Goal: Check status: Check status

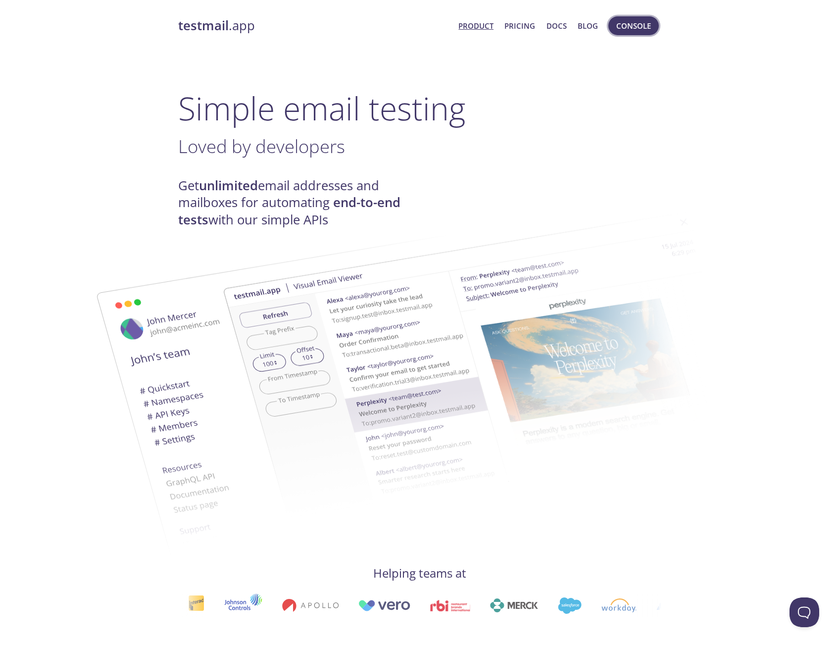
click at [633, 30] on span "Console" at bounding box center [634, 25] width 35 height 13
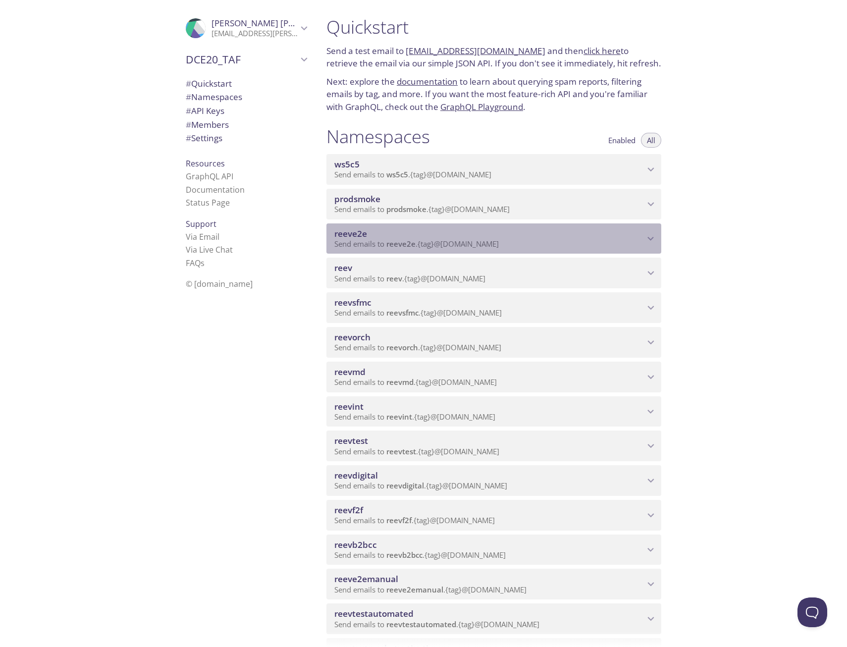
click at [379, 236] on span "reeve2e" at bounding box center [489, 233] width 310 height 11
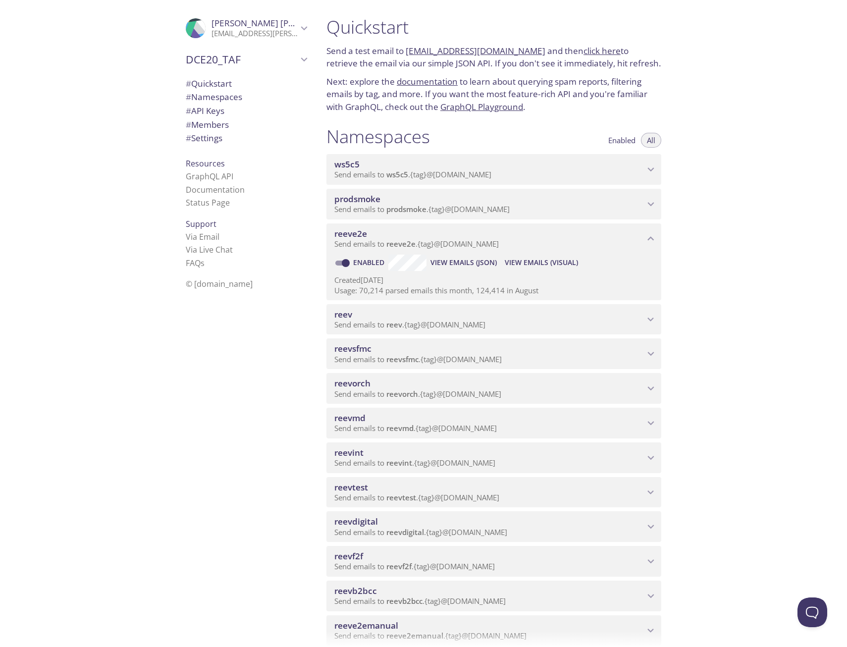
click at [541, 262] on span "View Emails (Visual)" at bounding box center [541, 263] width 73 height 12
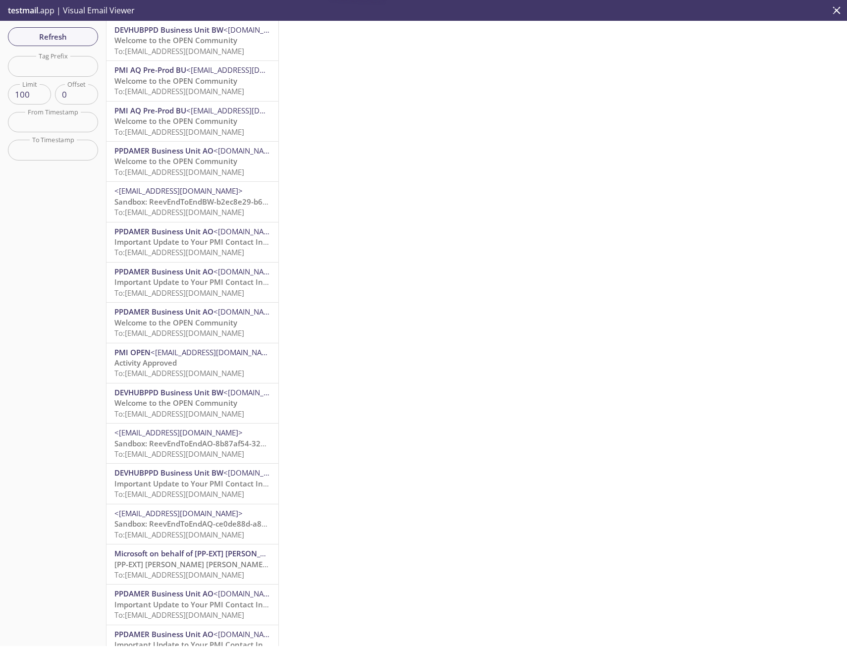
click at [80, 67] on input "text" at bounding box center [53, 66] width 90 height 20
paste input "1757959777840_gixf"
type input "1757959777840_gixf"
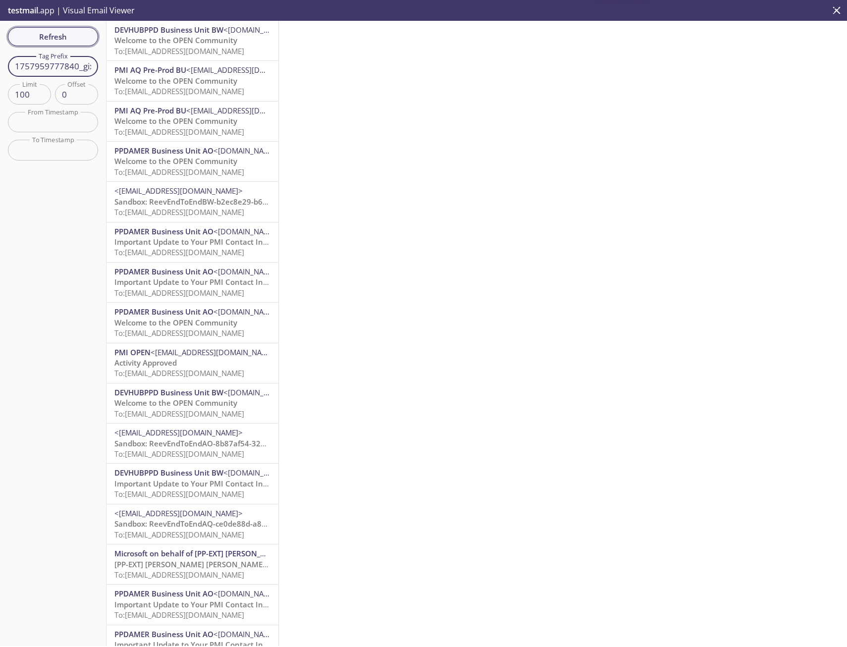
click at [58, 40] on span "Refresh" at bounding box center [53, 36] width 74 height 13
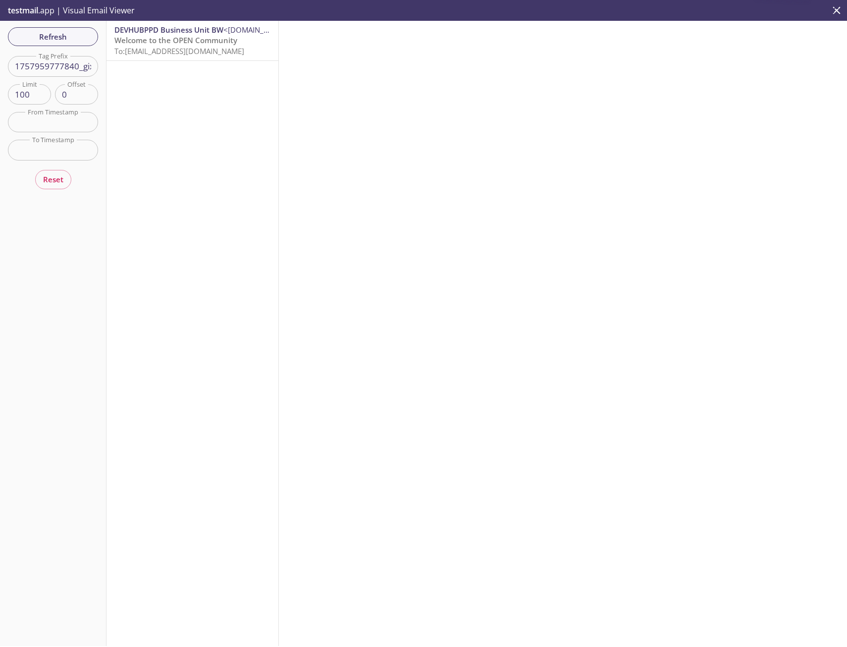
click at [205, 51] on span "To: [EMAIL_ADDRESS][DOMAIN_NAME]" at bounding box center [179, 51] width 130 height 10
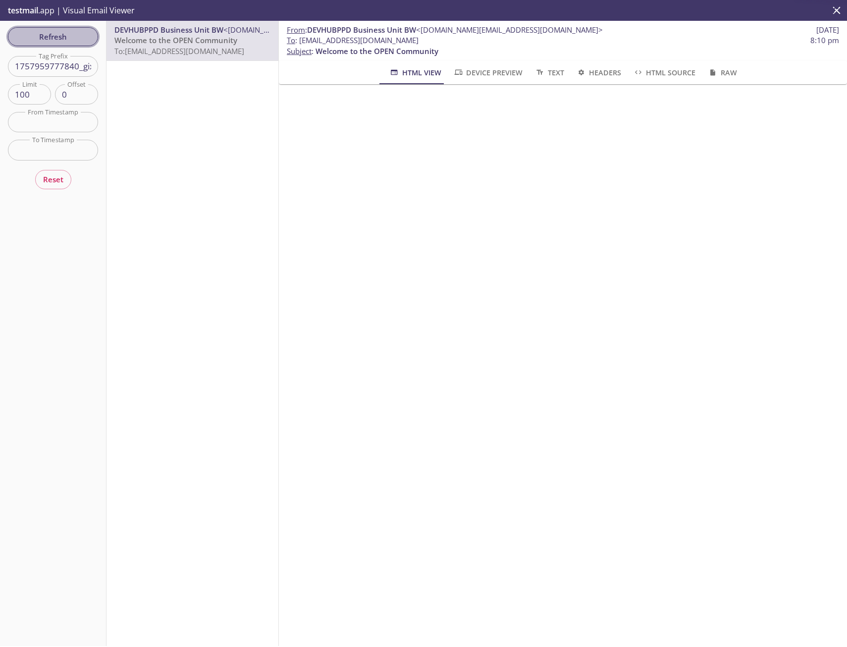
click at [80, 41] on span "Refresh" at bounding box center [53, 36] width 74 height 13
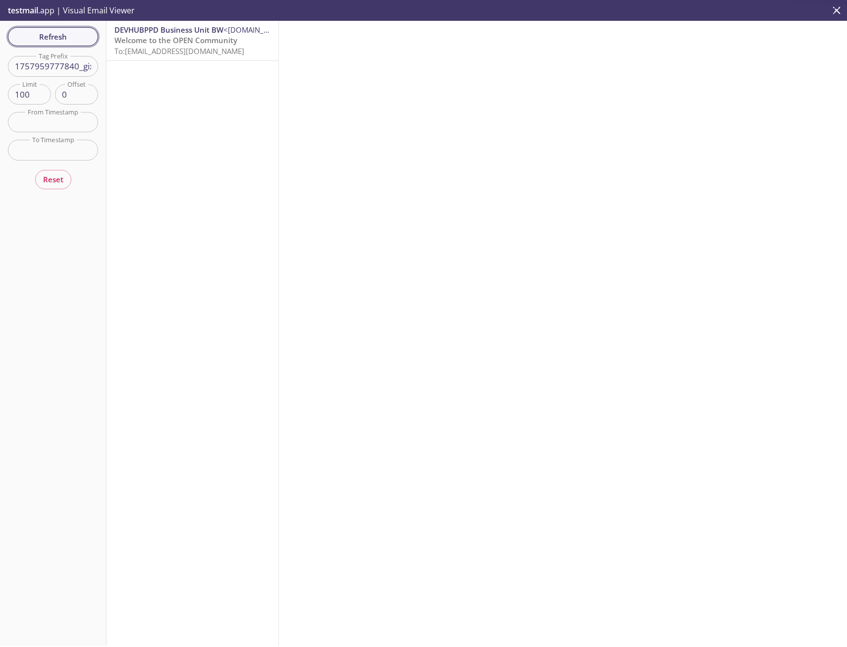
click at [75, 36] on span "Refresh" at bounding box center [53, 36] width 74 height 13
click at [69, 37] on span "Refresh" at bounding box center [53, 36] width 74 height 13
click at [52, 41] on span "Refresh" at bounding box center [53, 36] width 74 height 13
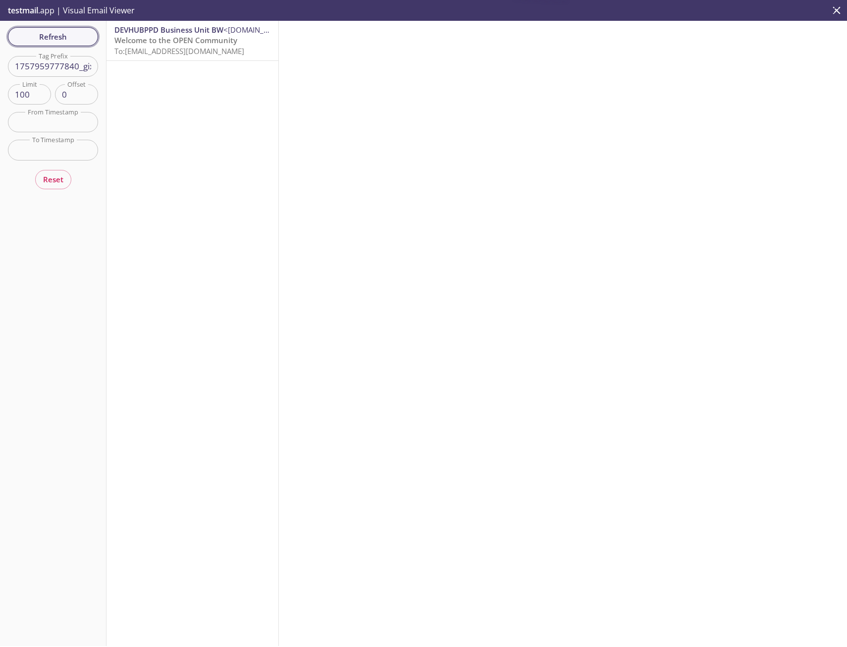
click at [73, 41] on span "Refresh" at bounding box center [53, 36] width 74 height 13
click at [58, 34] on span "Refresh" at bounding box center [53, 36] width 74 height 13
click at [129, 43] on span "Welcome to the OPEN Community" at bounding box center [175, 40] width 123 height 10
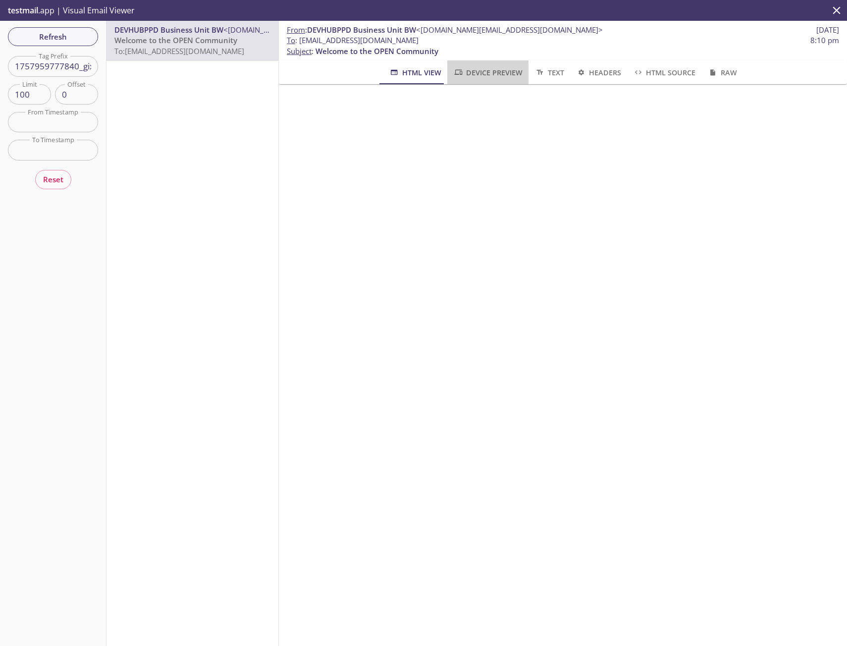
click at [487, 70] on span "Device Preview" at bounding box center [487, 72] width 69 height 12
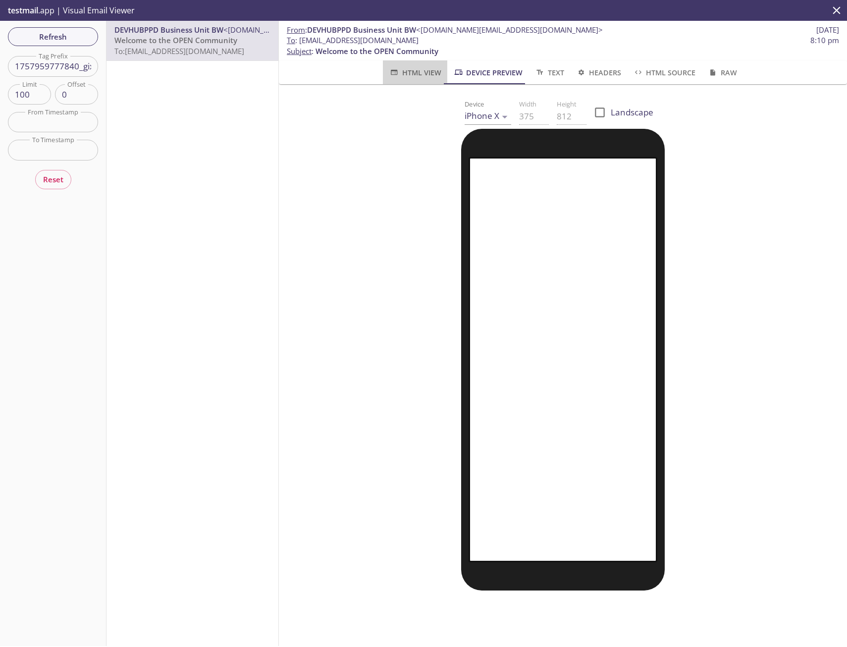
click at [413, 74] on span "HTML View" at bounding box center [415, 72] width 52 height 12
